Goal: Navigation & Orientation: Find specific page/section

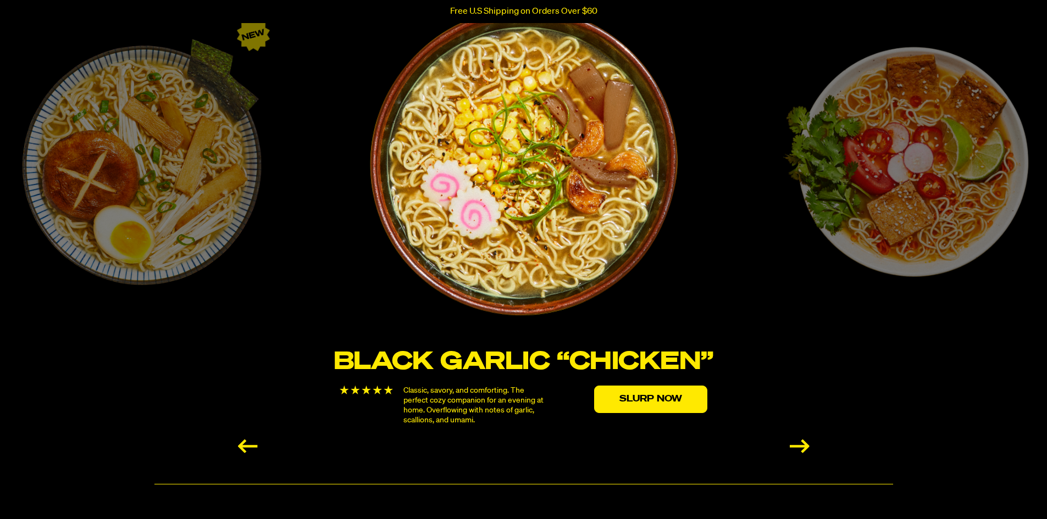
scroll to position [1868, 0]
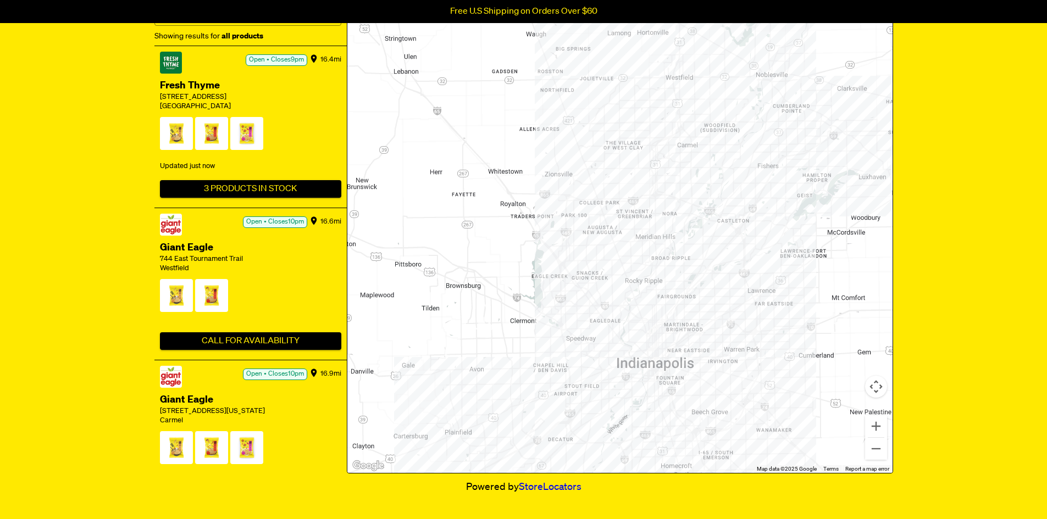
scroll to position [275, 0]
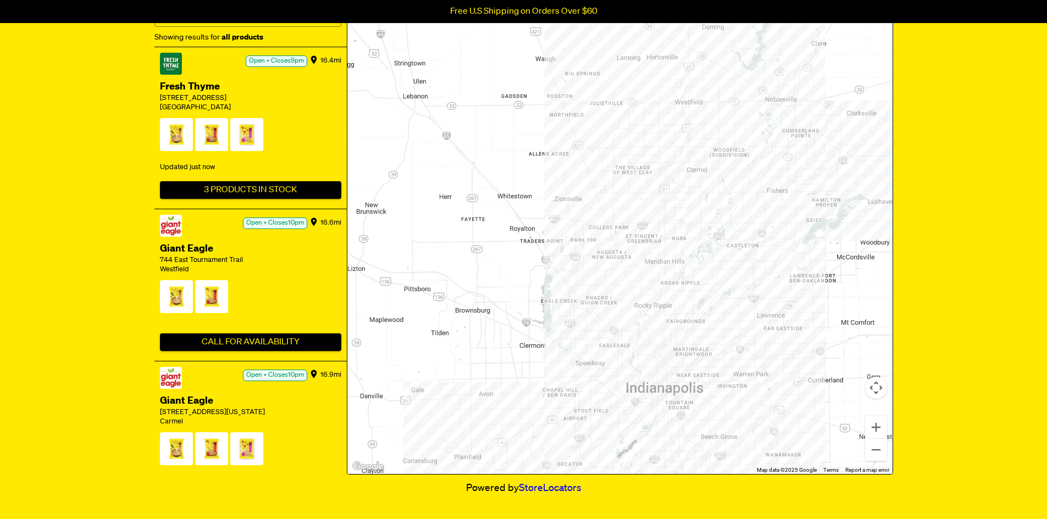
drag, startPoint x: 523, startPoint y: 227, endPoint x: 525, endPoint y: 235, distance: 7.5
click at [525, 235] on div at bounding box center [619, 215] width 545 height 518
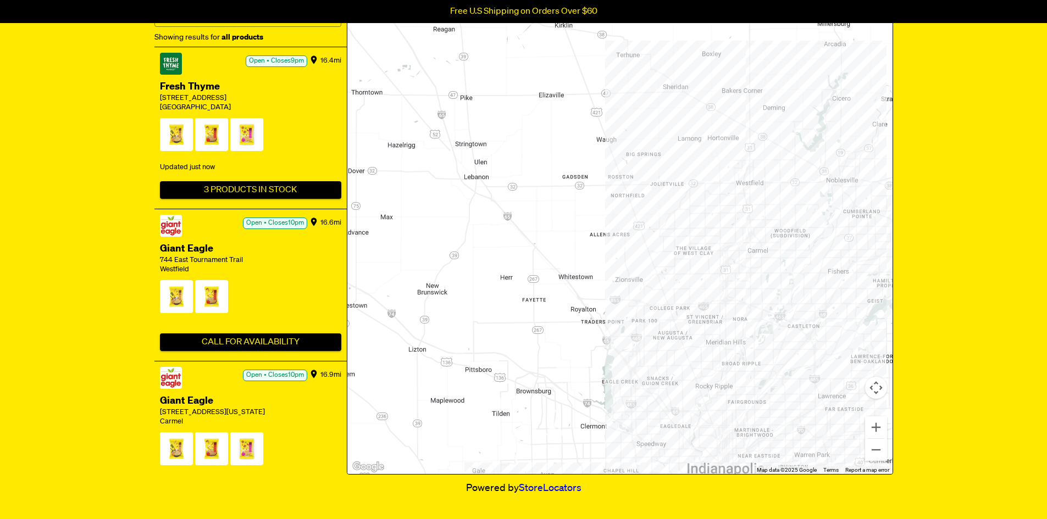
drag, startPoint x: 488, startPoint y: 197, endPoint x: 549, endPoint y: 276, distance: 100.3
click at [549, 276] on div at bounding box center [619, 215] width 545 height 518
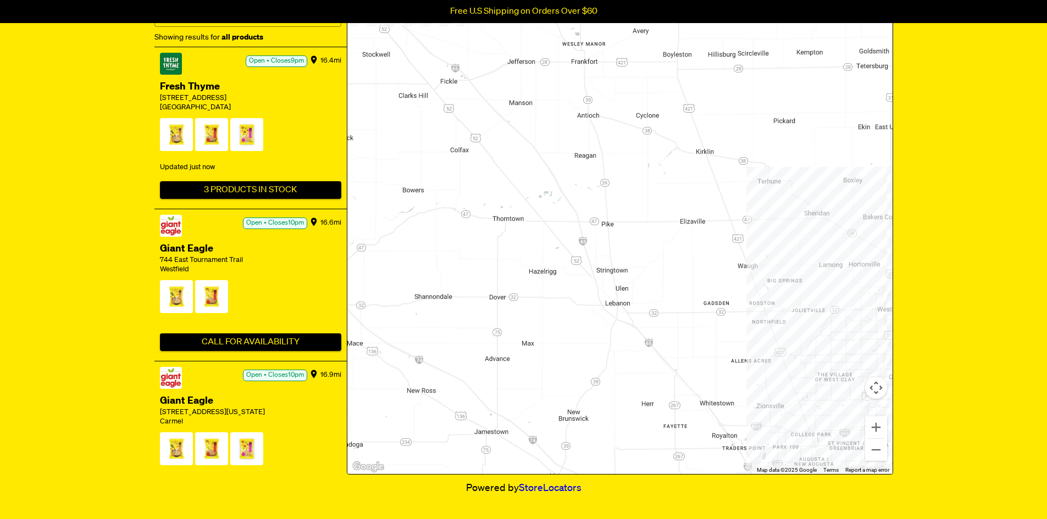
drag, startPoint x: 506, startPoint y: 243, endPoint x: 647, endPoint y: 372, distance: 191.4
click at [647, 372] on div at bounding box center [619, 215] width 545 height 518
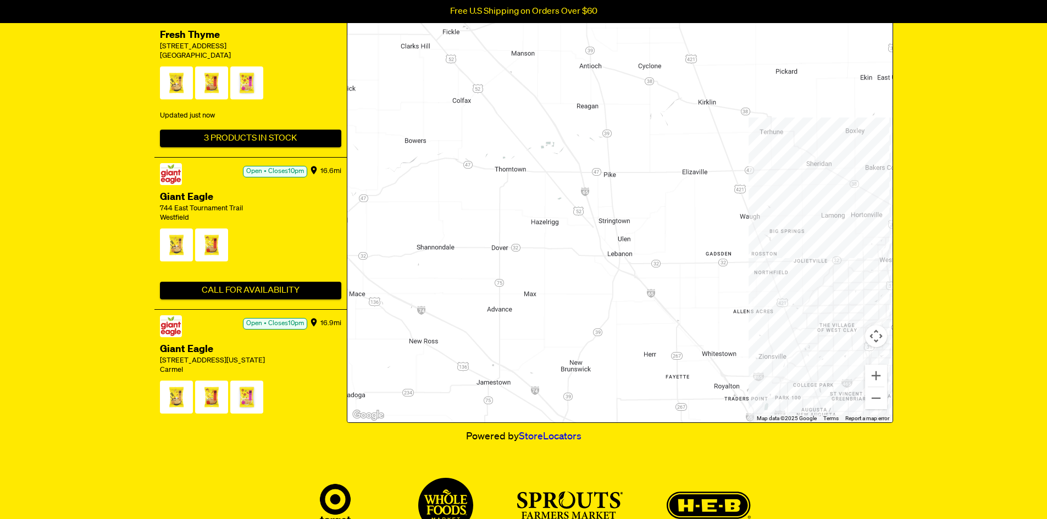
scroll to position [330, 0]
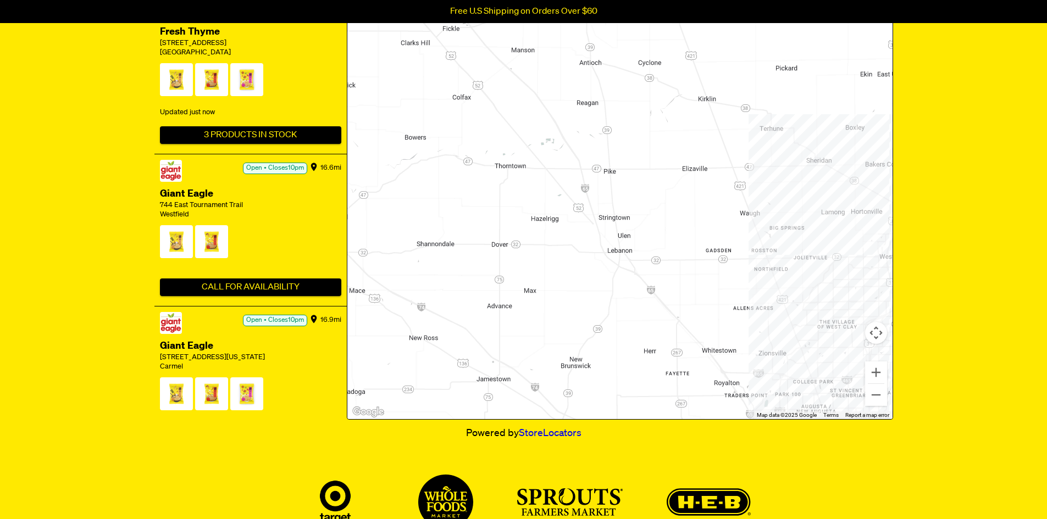
click at [573, 217] on div at bounding box center [619, 160] width 545 height 518
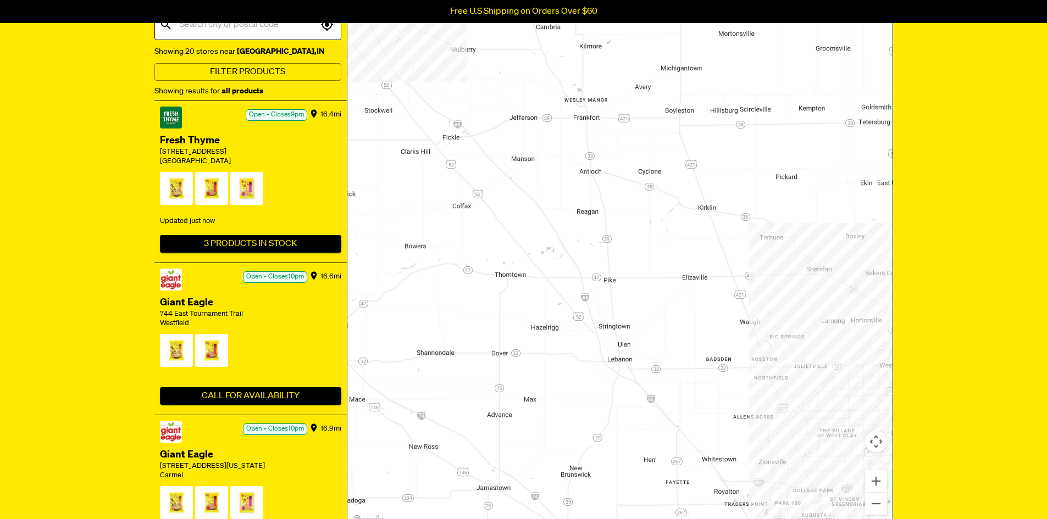
scroll to position [220, 0]
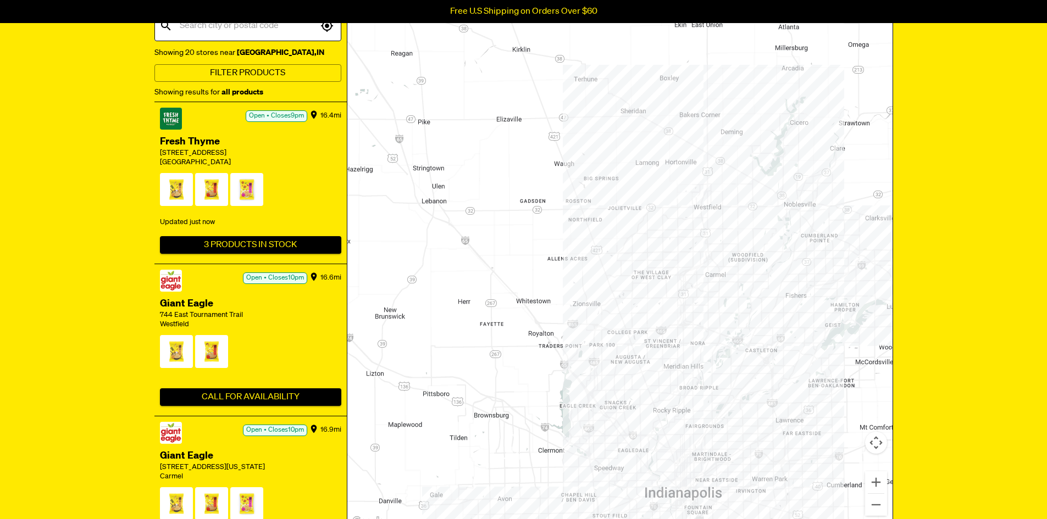
drag, startPoint x: 735, startPoint y: 340, endPoint x: 548, endPoint y: 174, distance: 249.9
click at [548, 174] on div at bounding box center [619, 270] width 545 height 518
